Goal: Task Accomplishment & Management: Manage account settings

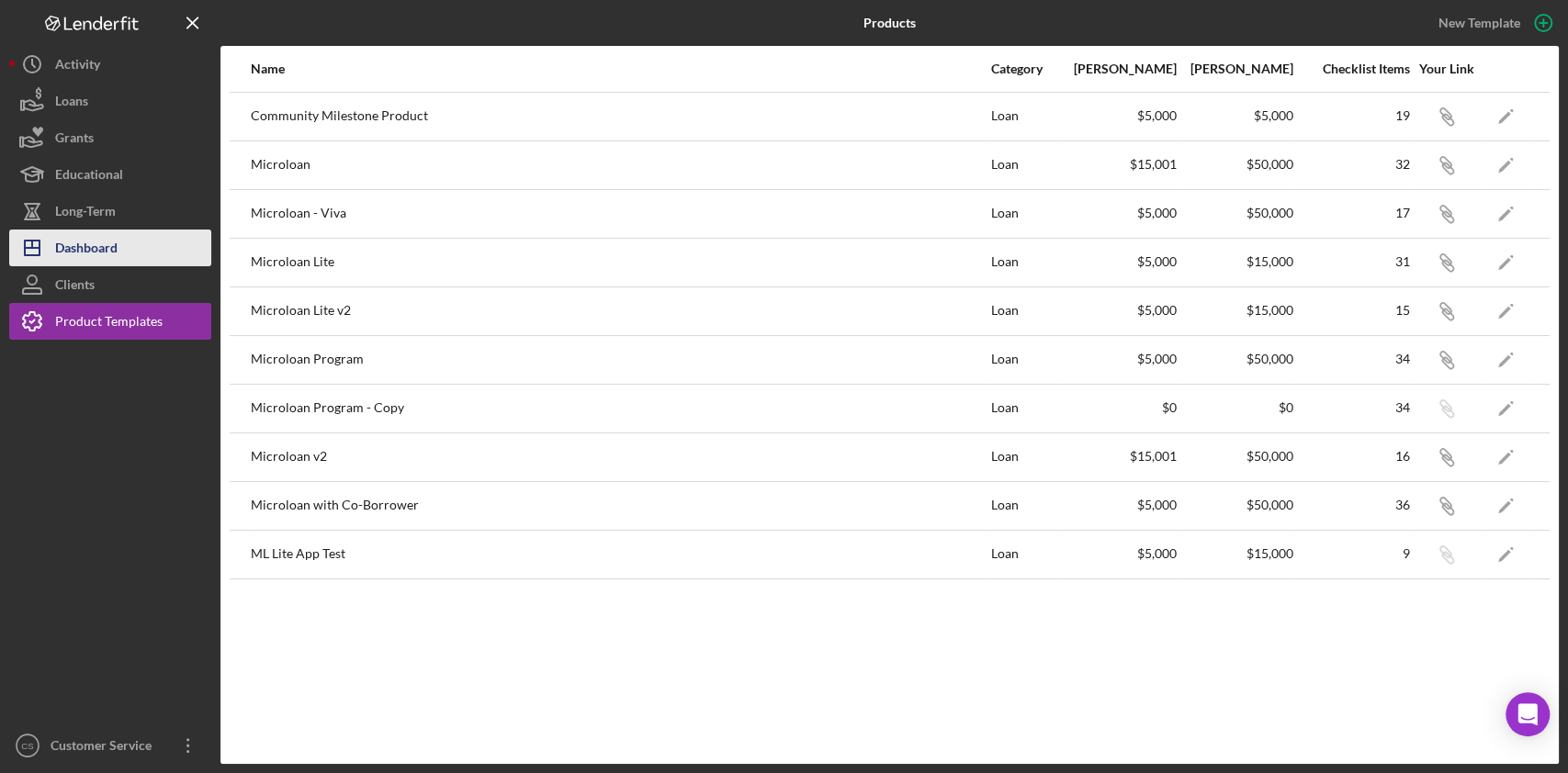
click at [71, 248] on div "Dashboard" at bounding box center [87, 250] width 62 height 41
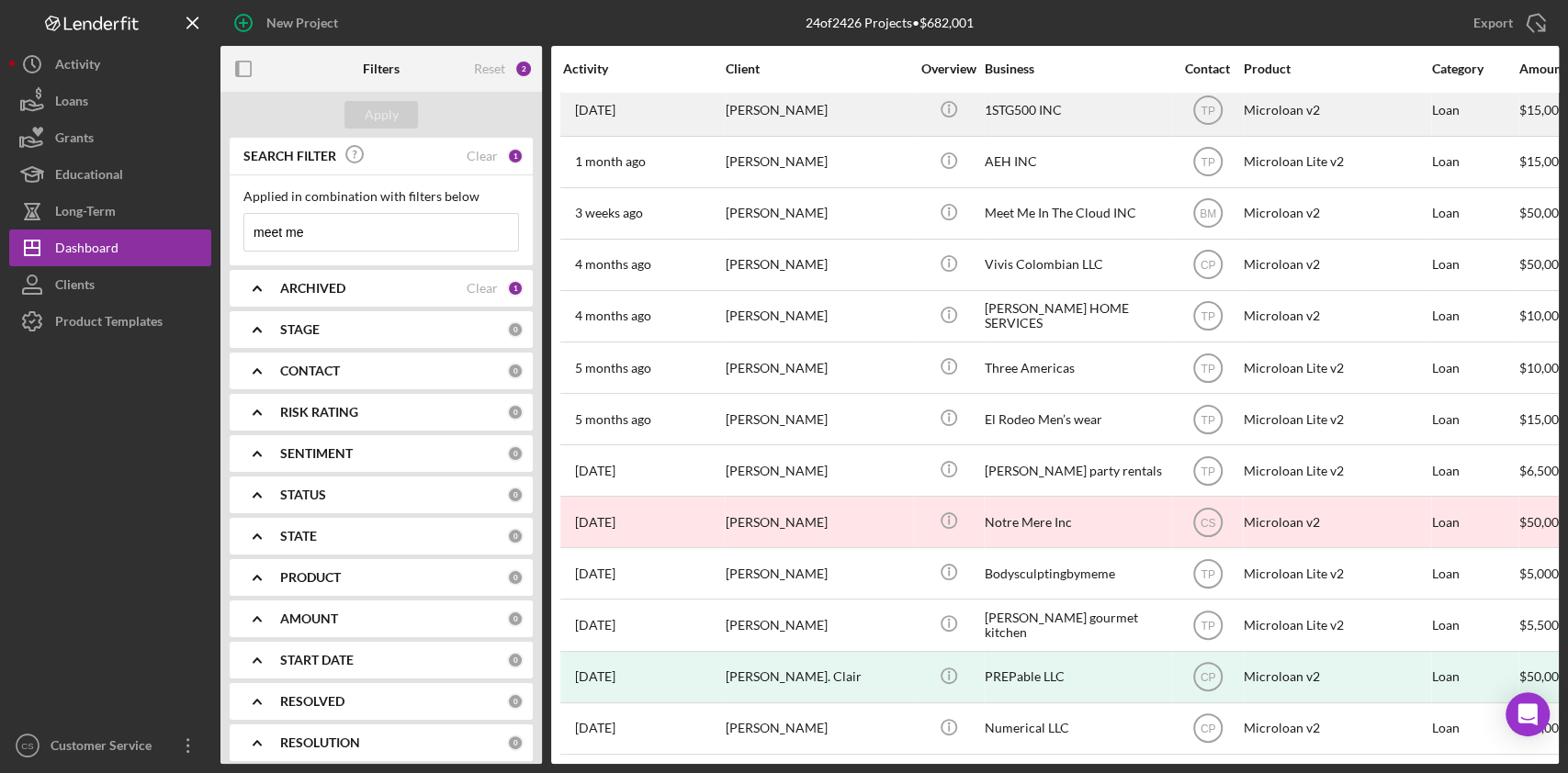
scroll to position [581, 0]
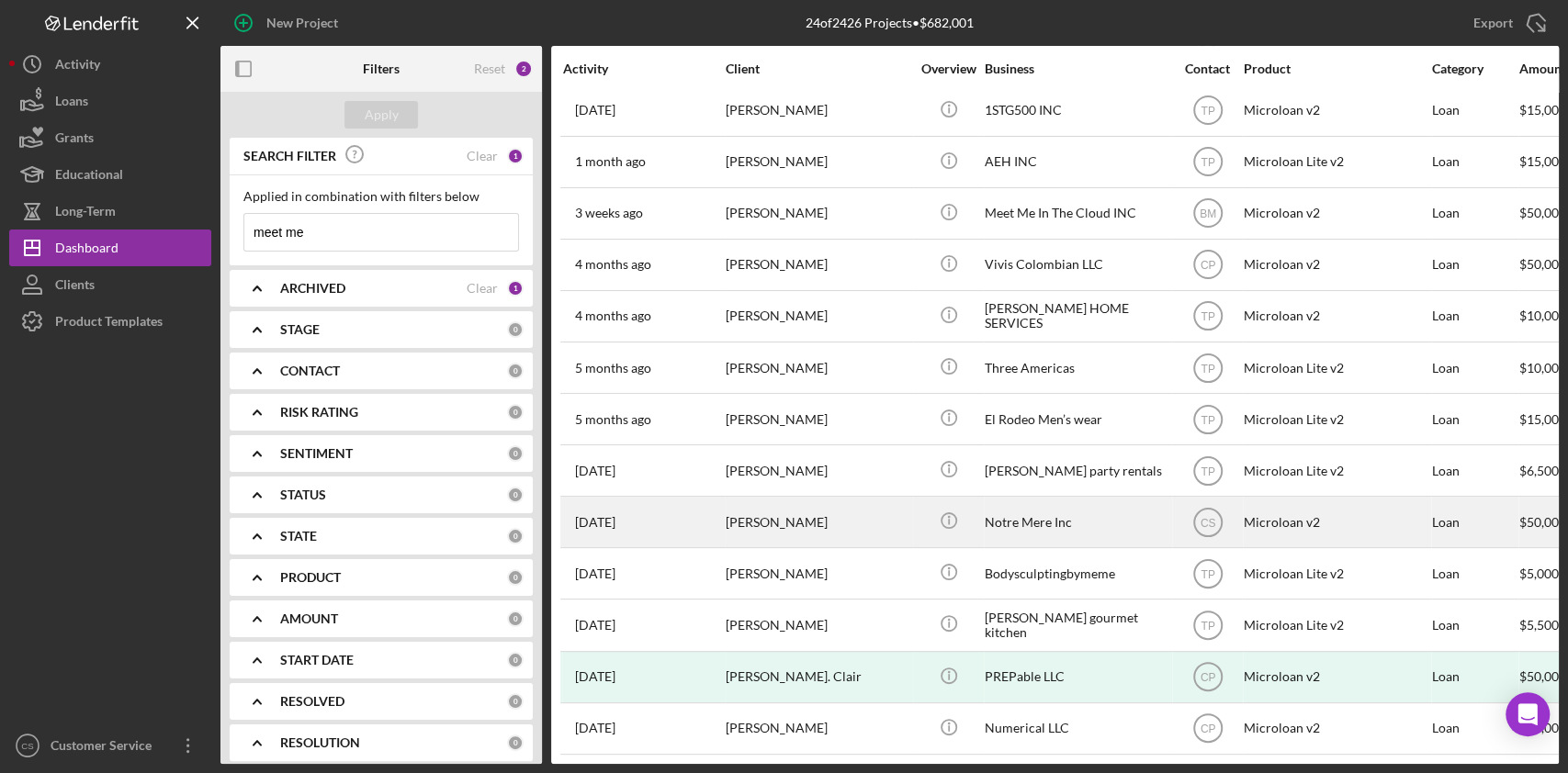
click at [816, 508] on div "[PERSON_NAME]" at bounding box center [817, 522] width 183 height 49
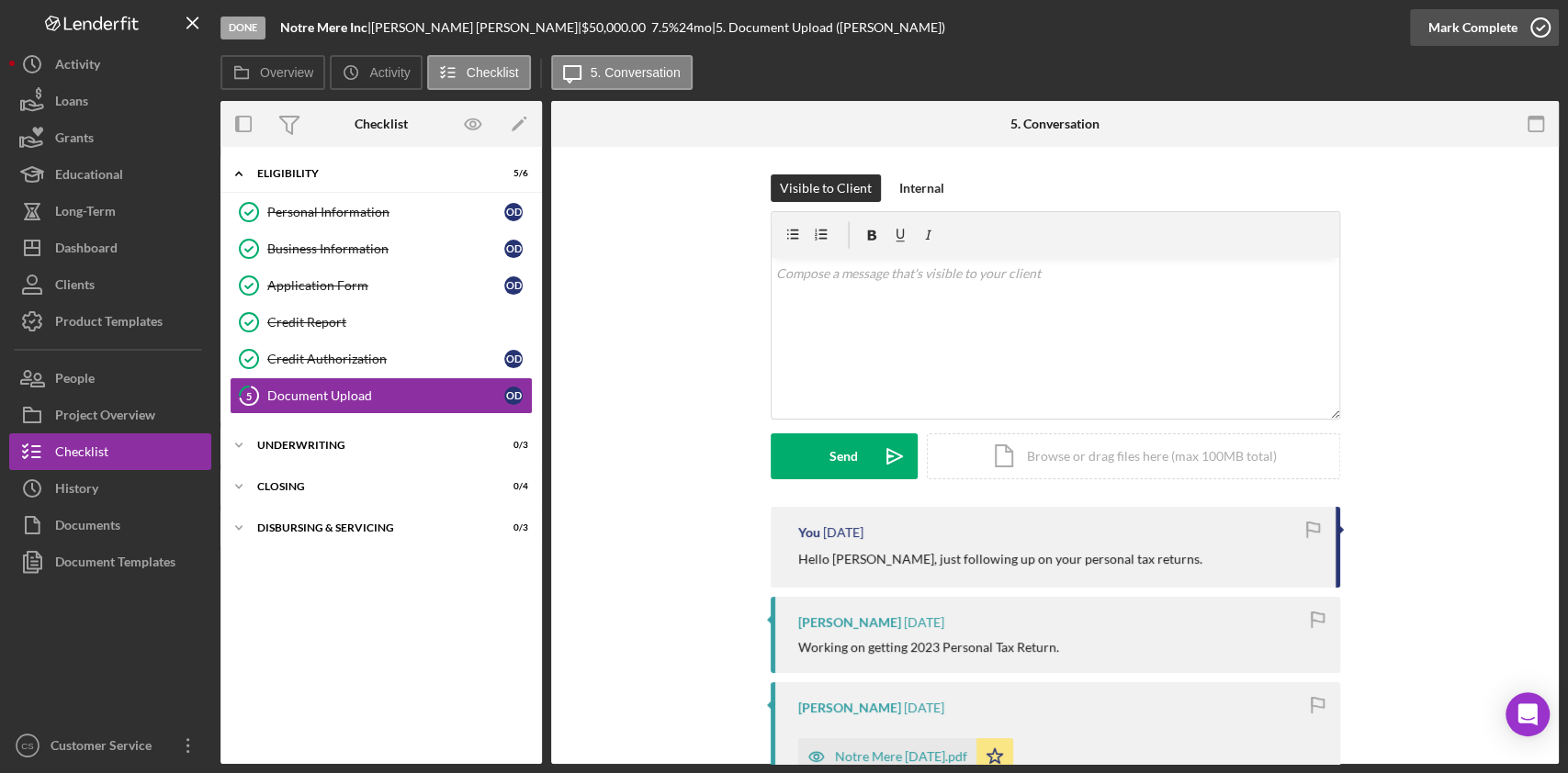
click at [1453, 24] on div "Mark Complete" at bounding box center [1473, 27] width 89 height 37
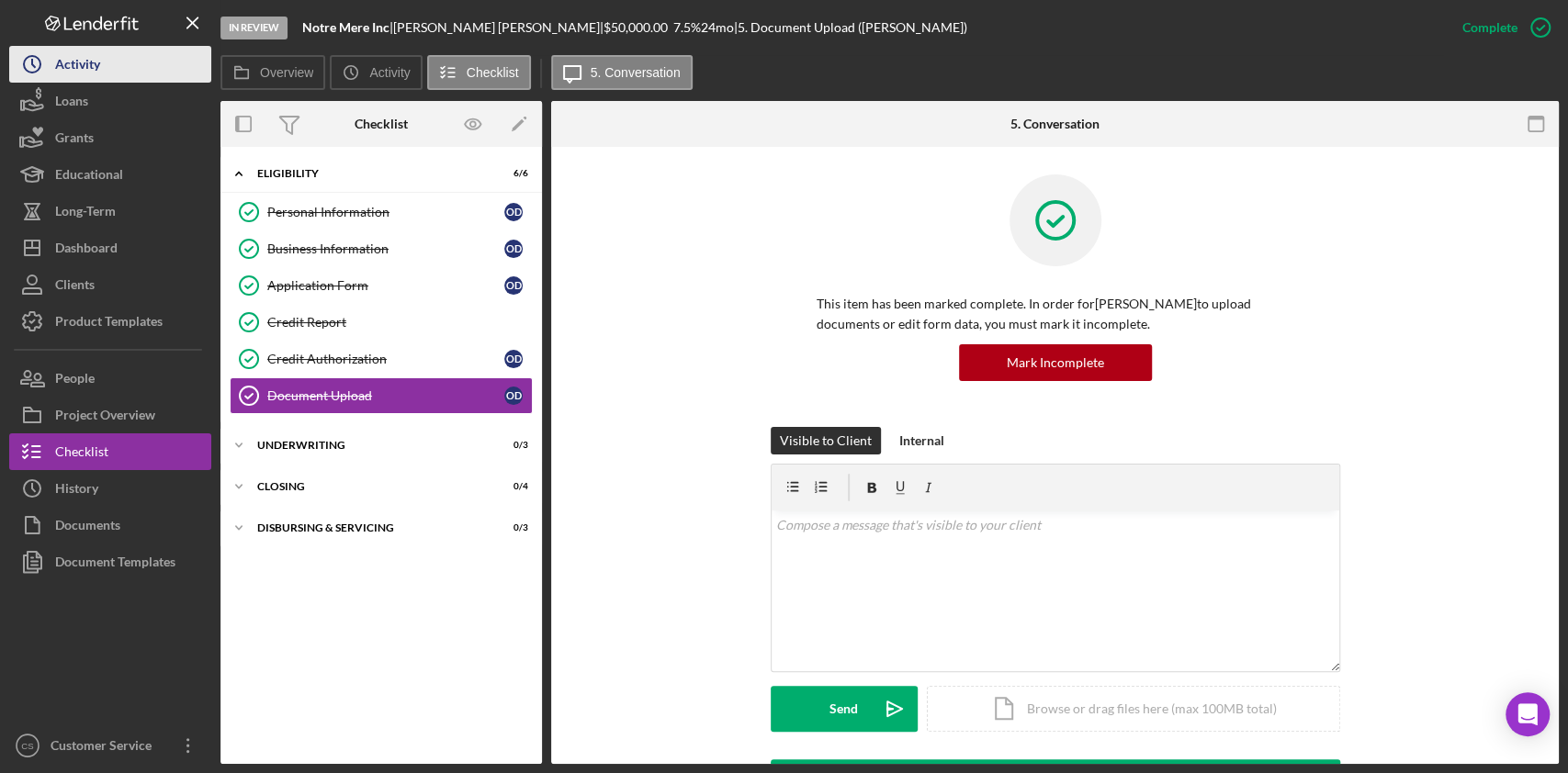
click at [130, 79] on button "Icon/History Activity" at bounding box center [110, 64] width 202 height 37
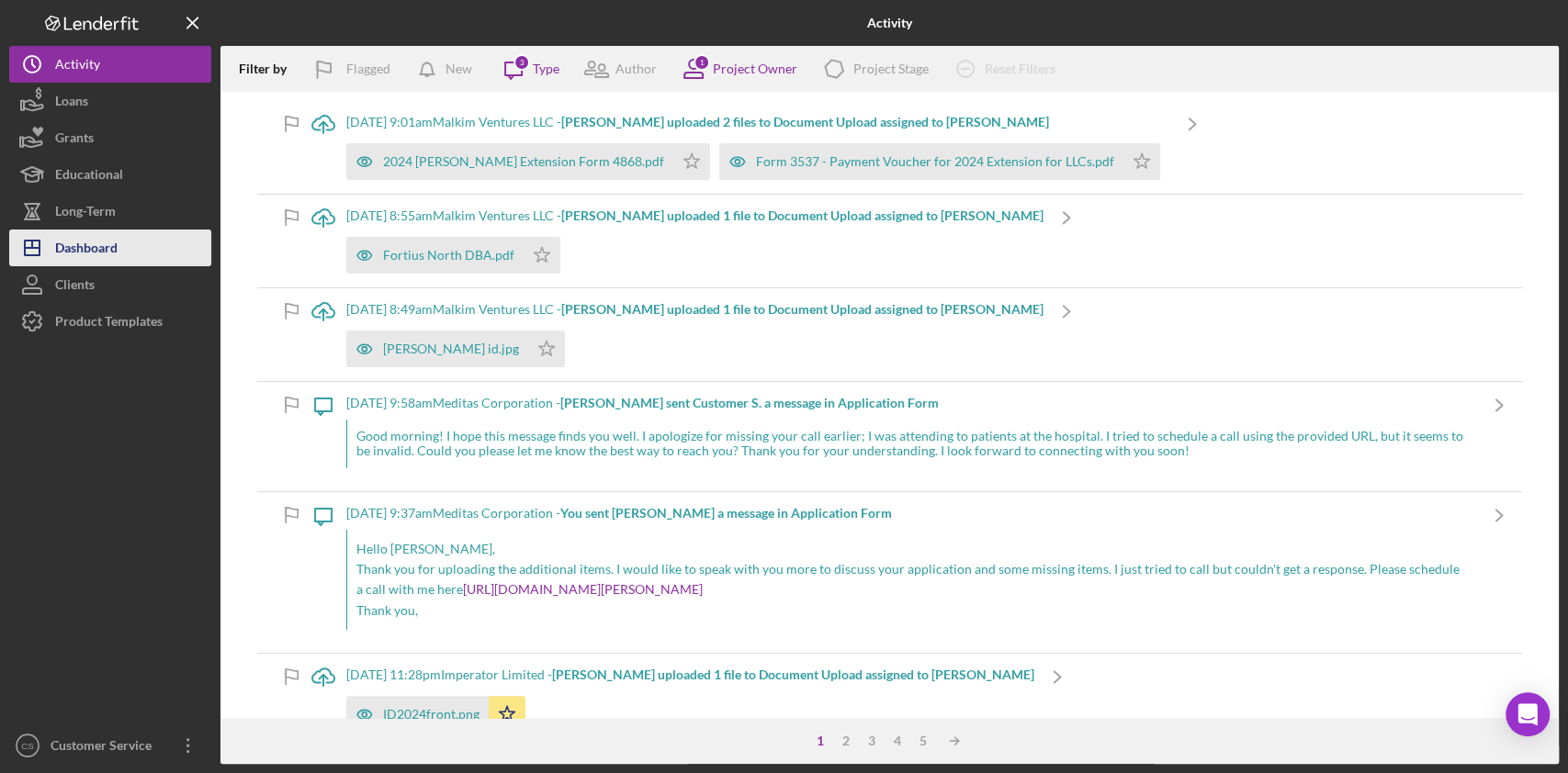
click at [91, 254] on div "Dashboard" at bounding box center [87, 250] width 62 height 41
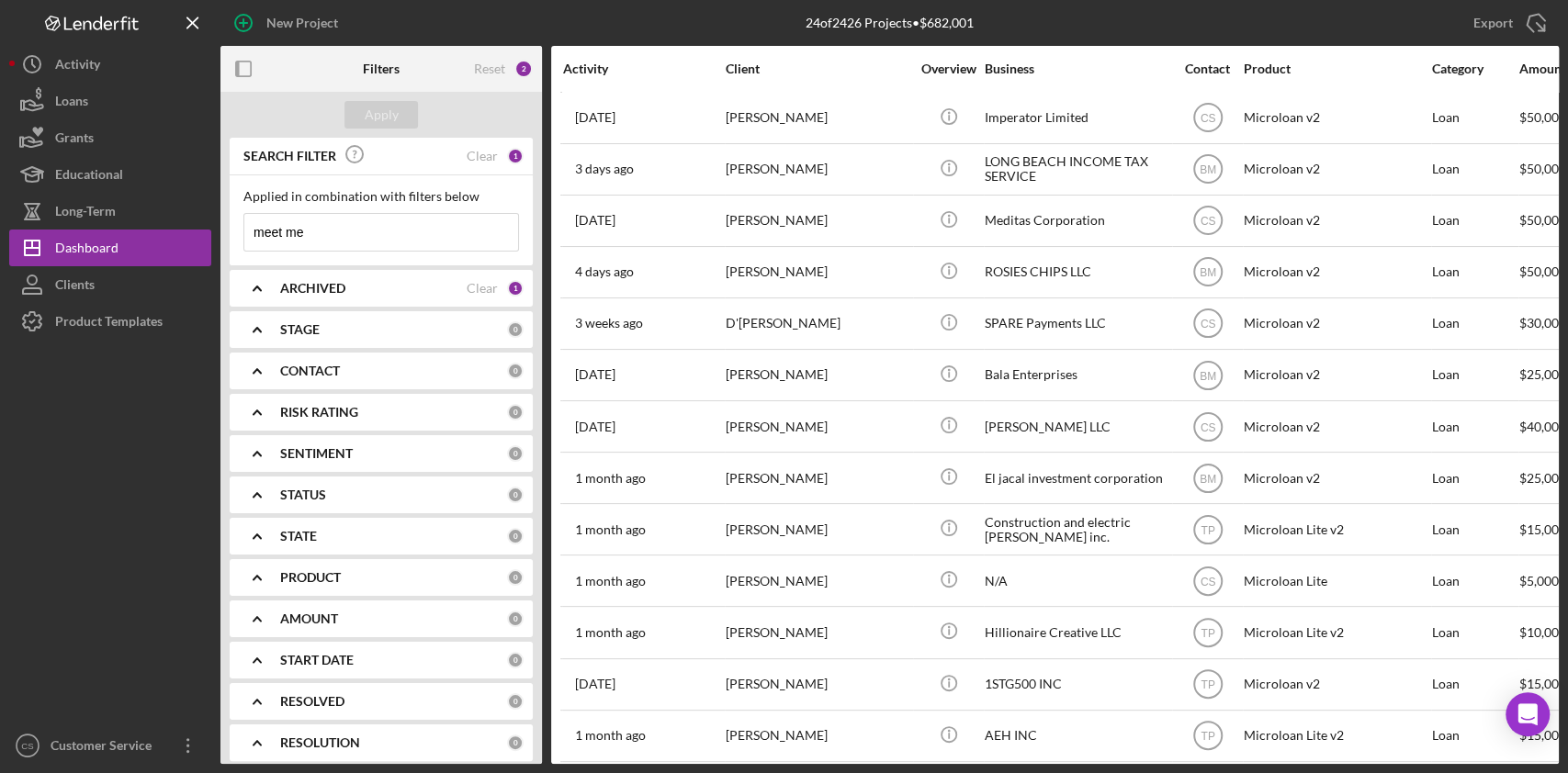
click at [151, 439] on div at bounding box center [110, 533] width 202 height 387
